Goal: Check status: Check status

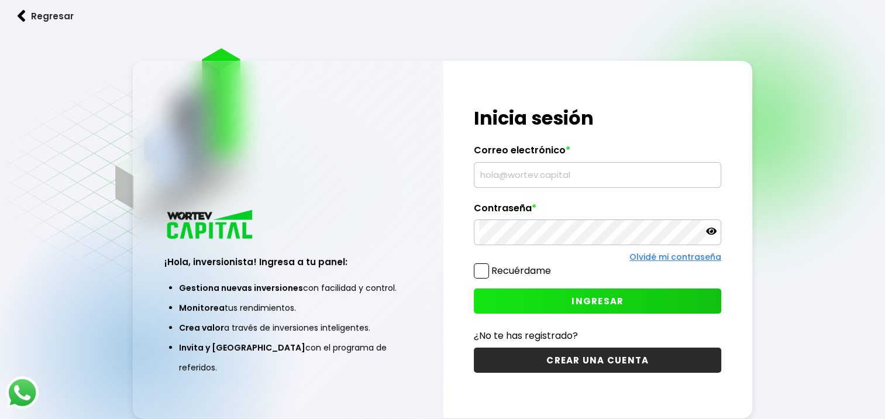
click at [508, 184] on input "text" at bounding box center [597, 175] width 237 height 25
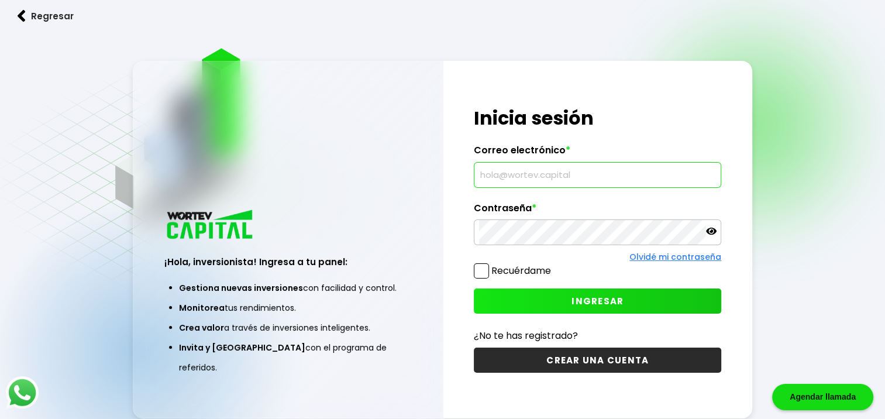
type input "[EMAIL_ADDRESS][DOMAIN_NAME]"
click at [571, 178] on input "[EMAIL_ADDRESS][DOMAIN_NAME]" at bounding box center [597, 175] width 237 height 25
type input "[EMAIL_ADDRESS][DOMAIN_NAME]"
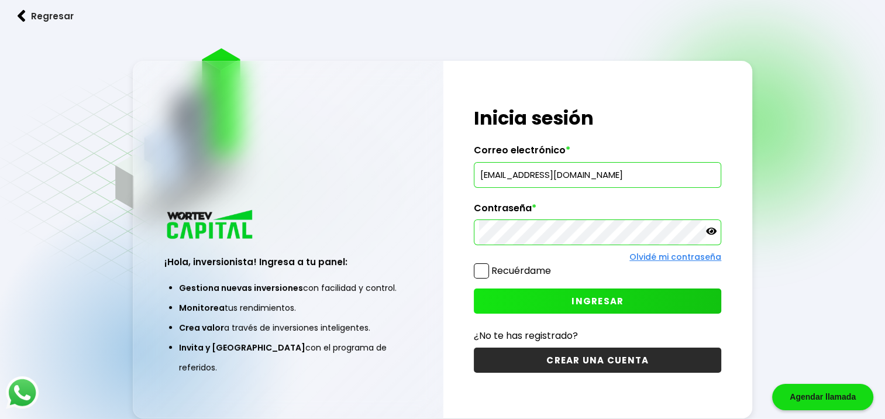
click at [485, 267] on span at bounding box center [481, 270] width 15 height 15
click at [553, 265] on input "Recuérdame" at bounding box center [553, 265] width 0 height 0
click at [532, 297] on button "INGRESAR" at bounding box center [597, 300] width 247 height 25
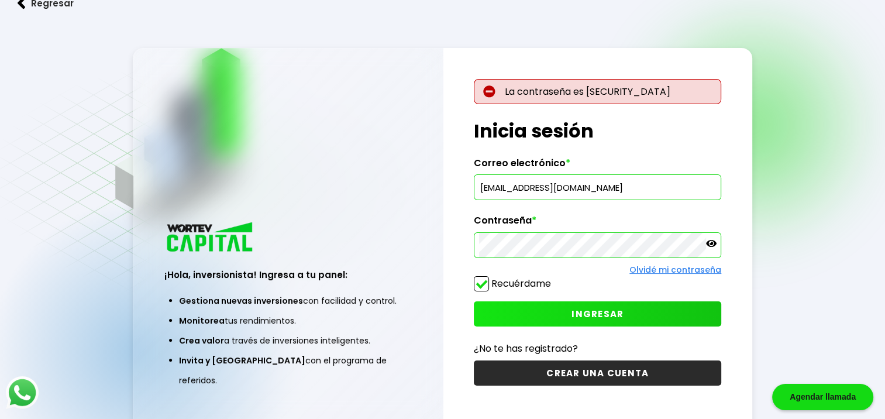
click at [576, 308] on span "INGRESAR" at bounding box center [597, 314] width 52 height 12
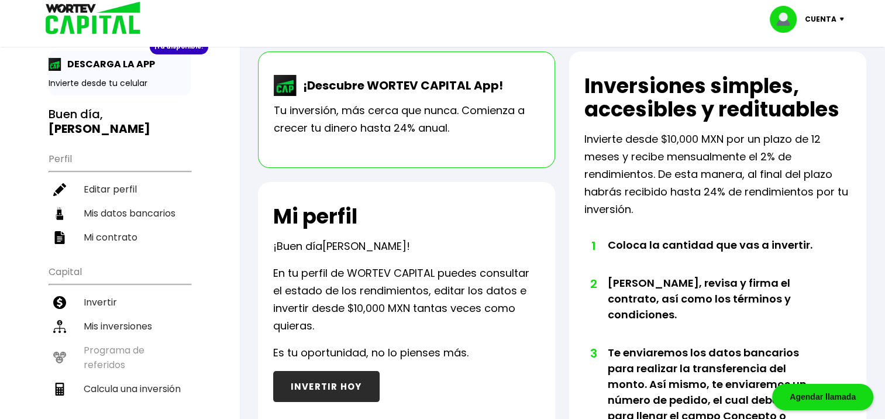
scroll to position [58, 0]
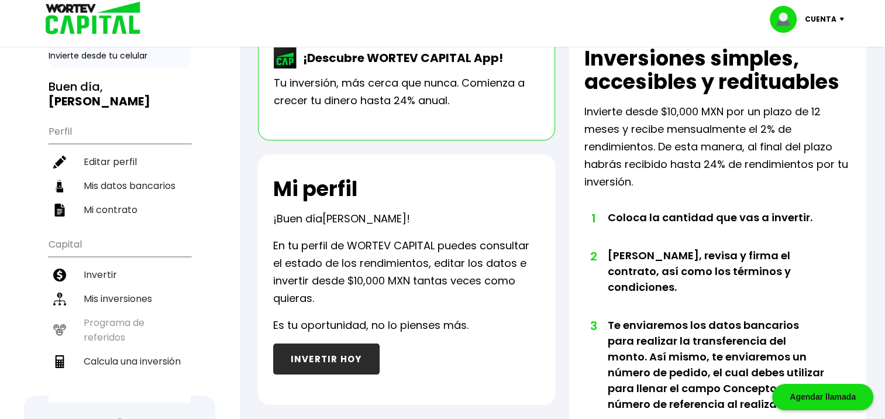
click at [330, 354] on button "INVERTIR HOY" at bounding box center [326, 358] width 106 height 31
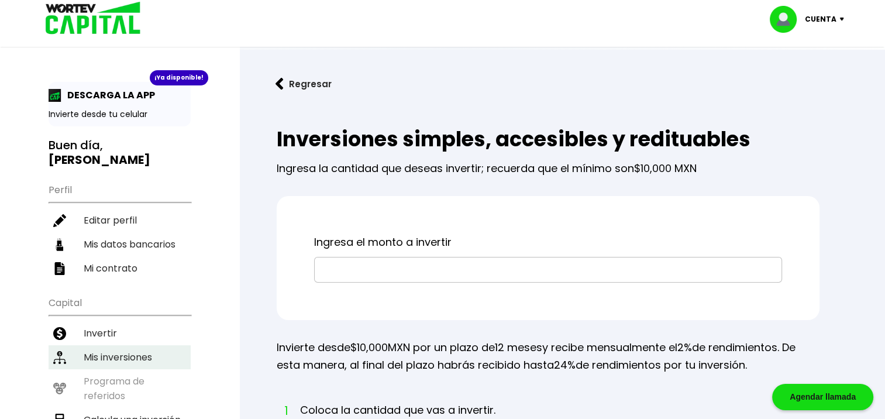
click at [103, 345] on li "Mis inversiones" at bounding box center [120, 357] width 142 height 24
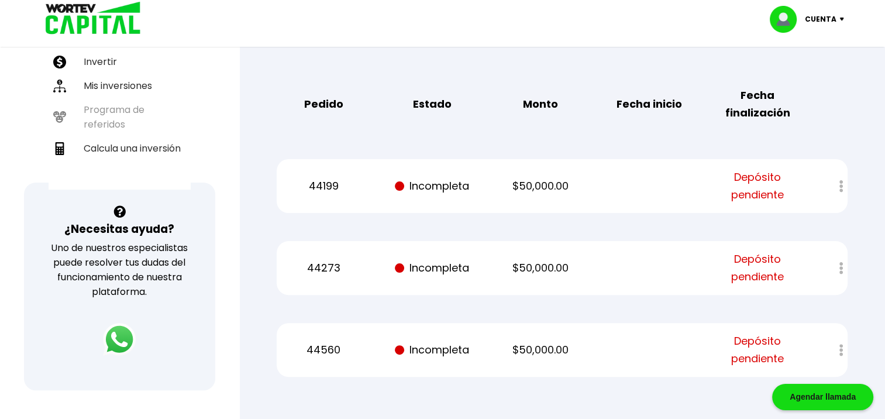
scroll to position [292, 0]
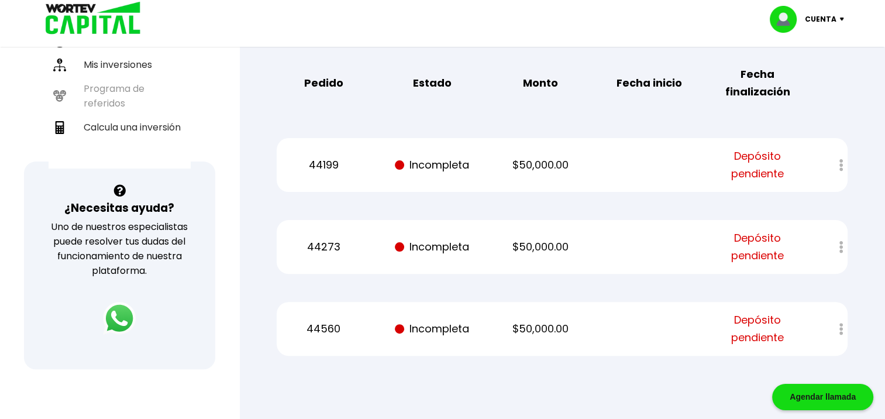
click at [761, 333] on span "Depósito pendiente" at bounding box center [757, 328] width 91 height 35
click at [332, 327] on p "44560" at bounding box center [323, 329] width 91 height 18
click at [841, 327] on div at bounding box center [833, 328] width 29 height 25
click at [422, 322] on p "Incompleta" at bounding box center [432, 329] width 91 height 18
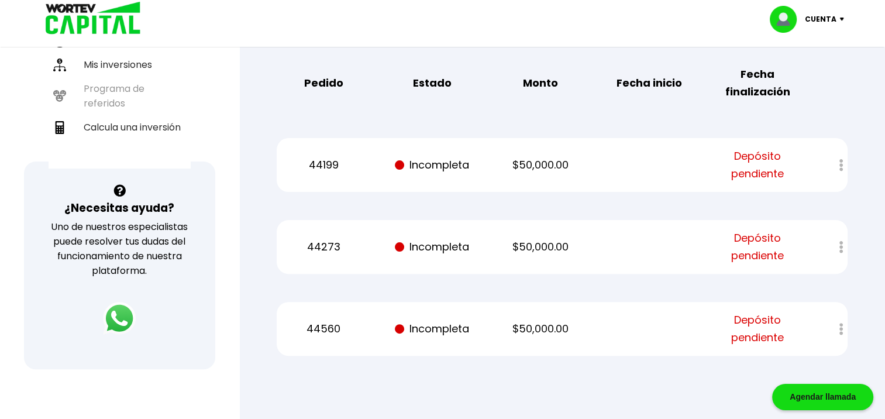
drag, startPoint x: 422, startPoint y: 322, endPoint x: 530, endPoint y: 340, distance: 109.8
click at [530, 340] on div "44560 Incompleta $50,000.00 Depósito pendiente" at bounding box center [562, 329] width 571 height 54
click at [535, 330] on p "$50,000.00" at bounding box center [540, 329] width 91 height 18
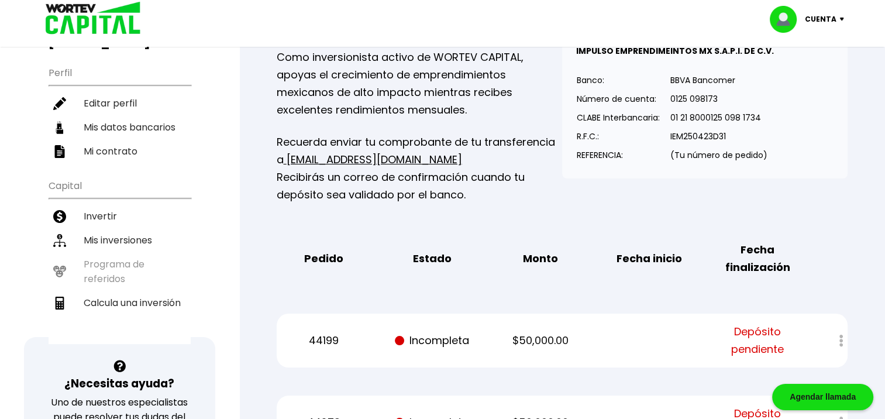
scroll to position [175, 0]
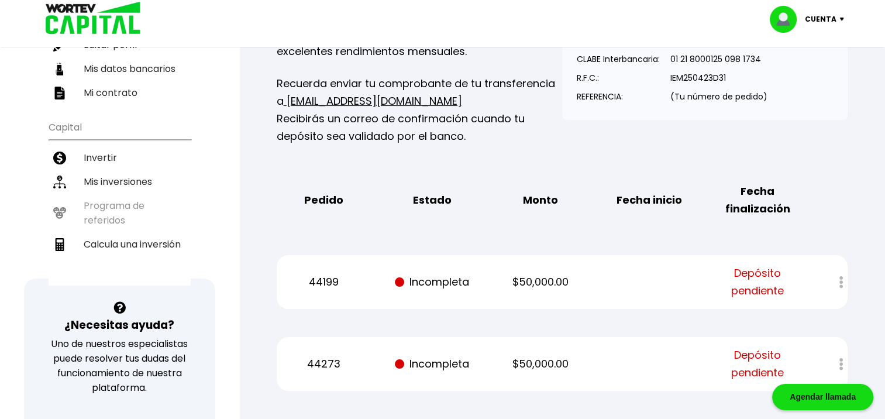
click at [313, 279] on p "44199" at bounding box center [323, 282] width 91 height 18
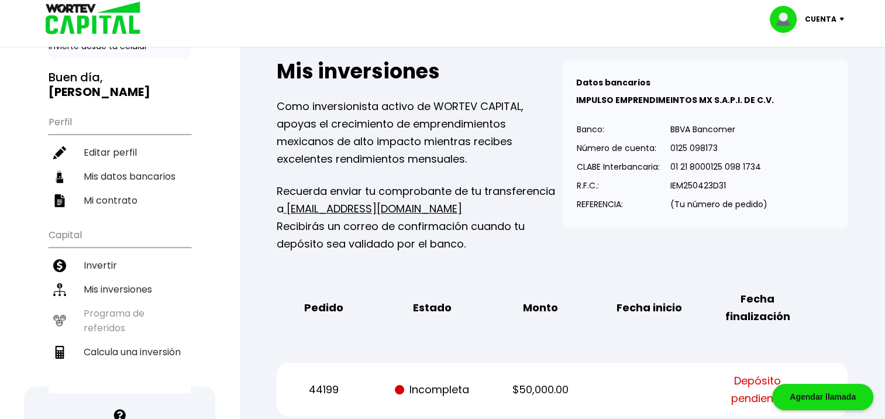
scroll to position [0, 0]
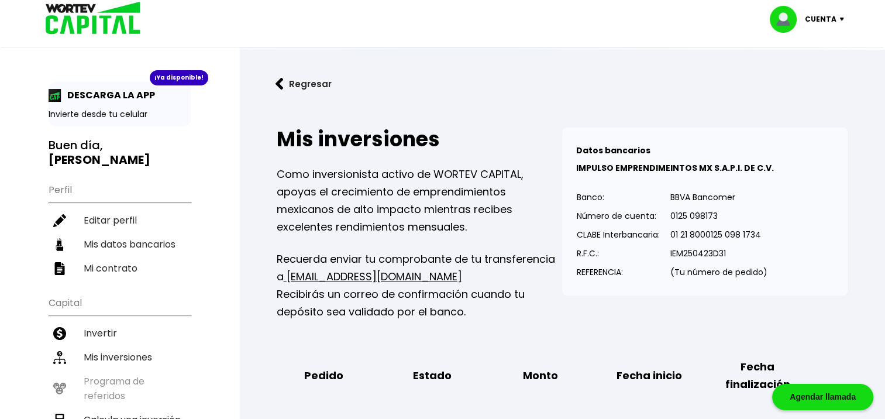
click at [243, 181] on div "Regresar Mis inversiones Como inversionista activo de WORTEV CAPITAL, apoyas el…" at bounding box center [562, 368] width 646 height 636
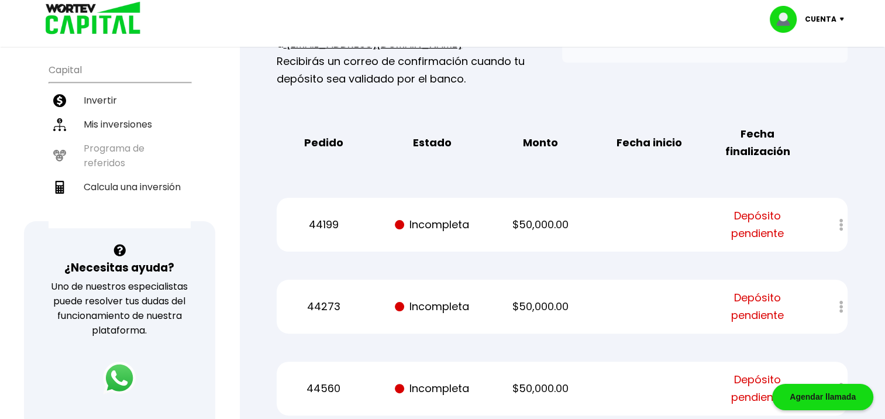
scroll to position [234, 0]
click at [772, 219] on span "Depósito pendiente" at bounding box center [757, 223] width 91 height 35
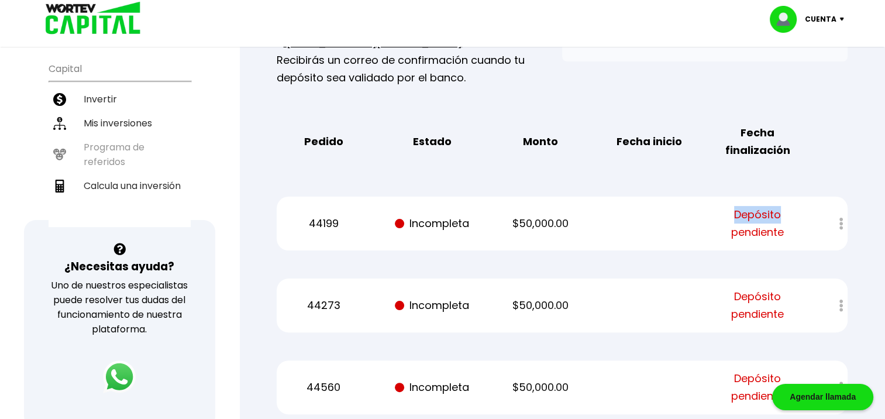
click at [772, 219] on span "Depósito pendiente" at bounding box center [757, 223] width 91 height 35
click at [318, 217] on p "44199" at bounding box center [323, 224] width 91 height 18
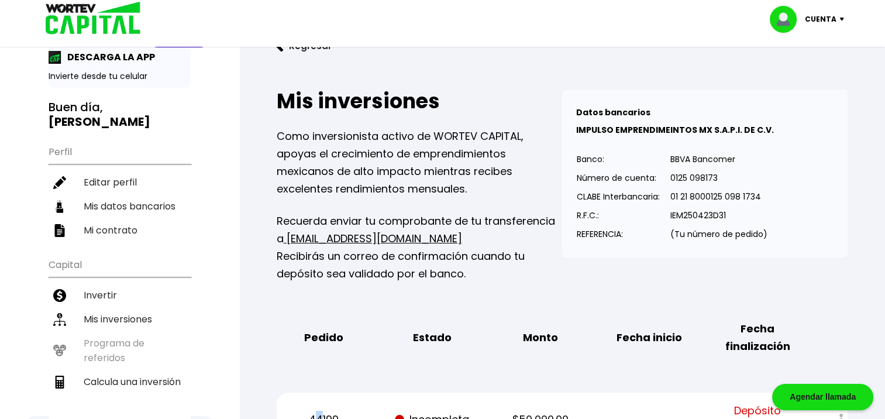
scroll to position [58, 0]
